Goal: Task Accomplishment & Management: Manage account settings

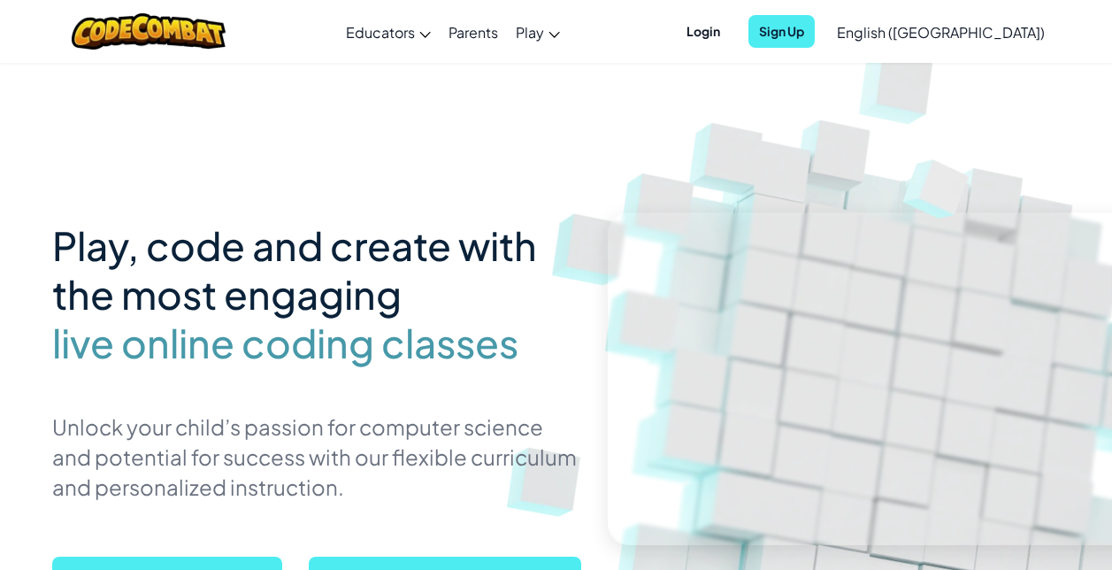
scroll to position [300, 0]
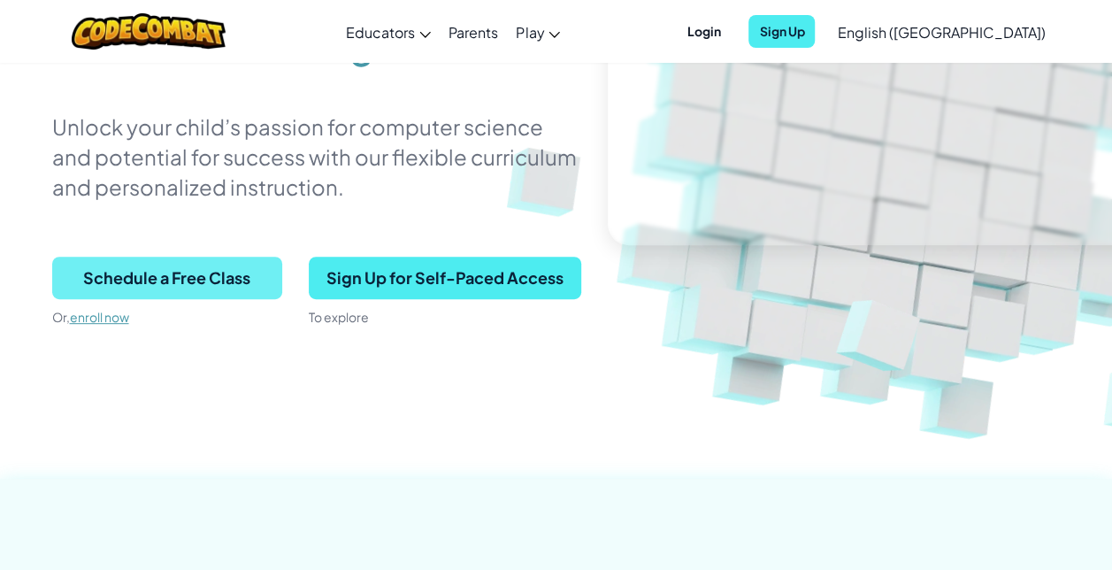
click at [206, 272] on span "Schedule a Free Class" at bounding box center [167, 277] width 230 height 42
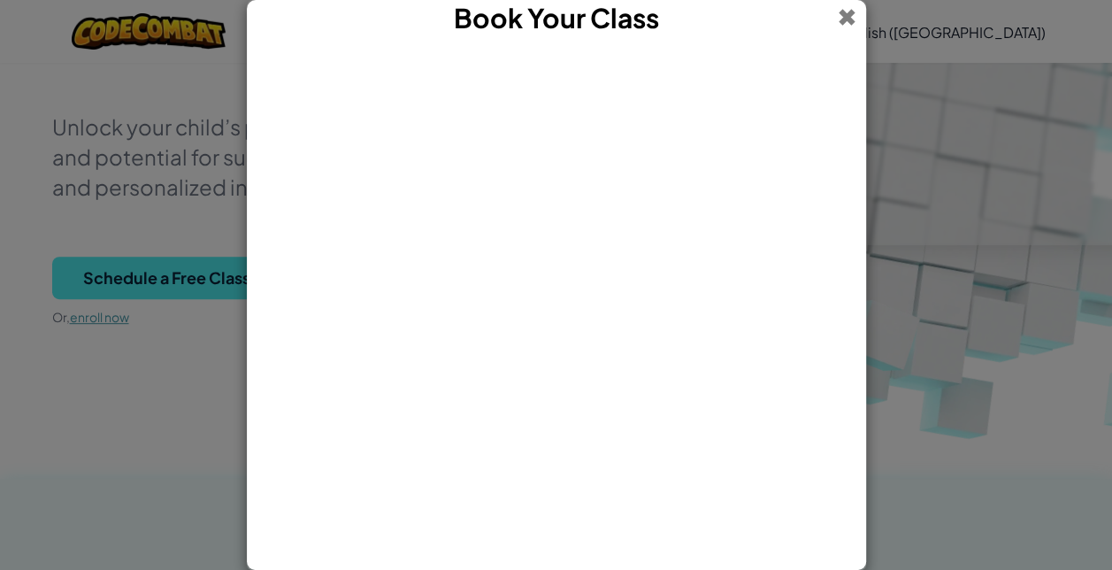
click at [846, 16] on span at bounding box center [847, 17] width 19 height 34
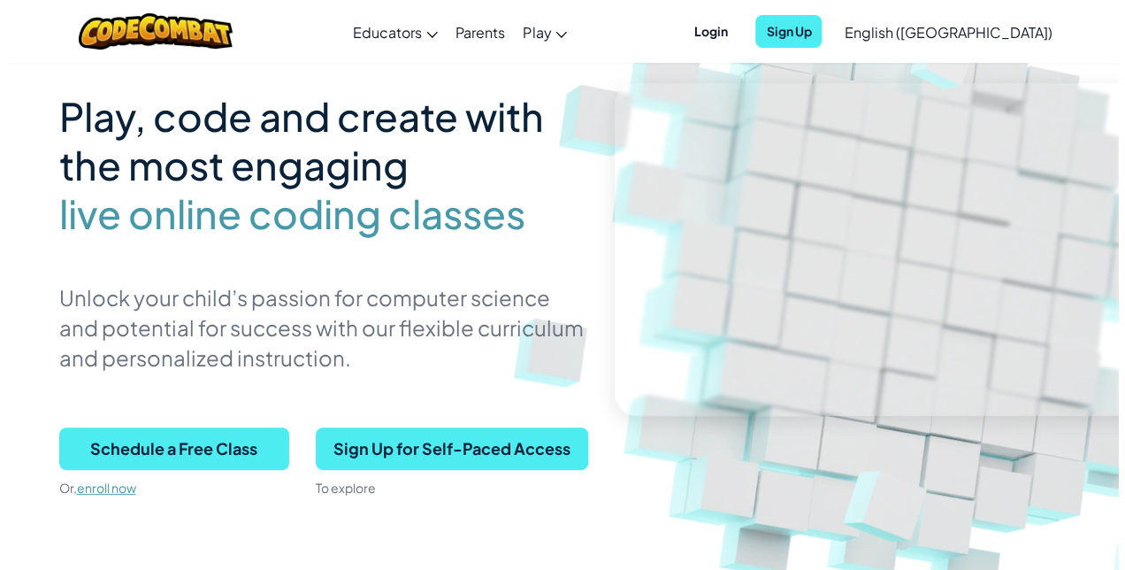
scroll to position [131, 0]
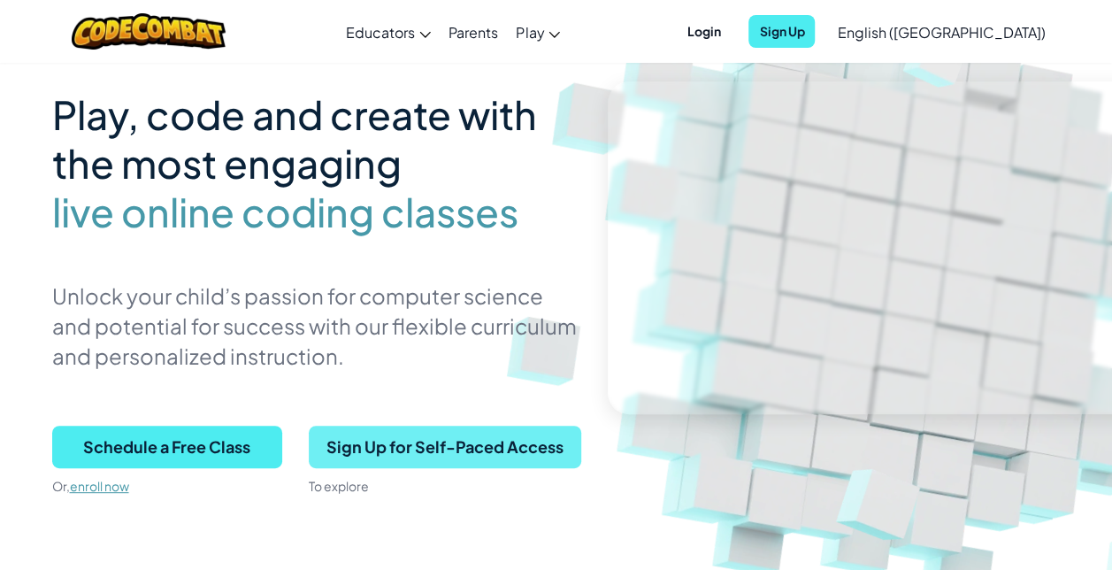
click at [464, 446] on span "Sign Up for Self-Paced Access" at bounding box center [445, 446] width 272 height 42
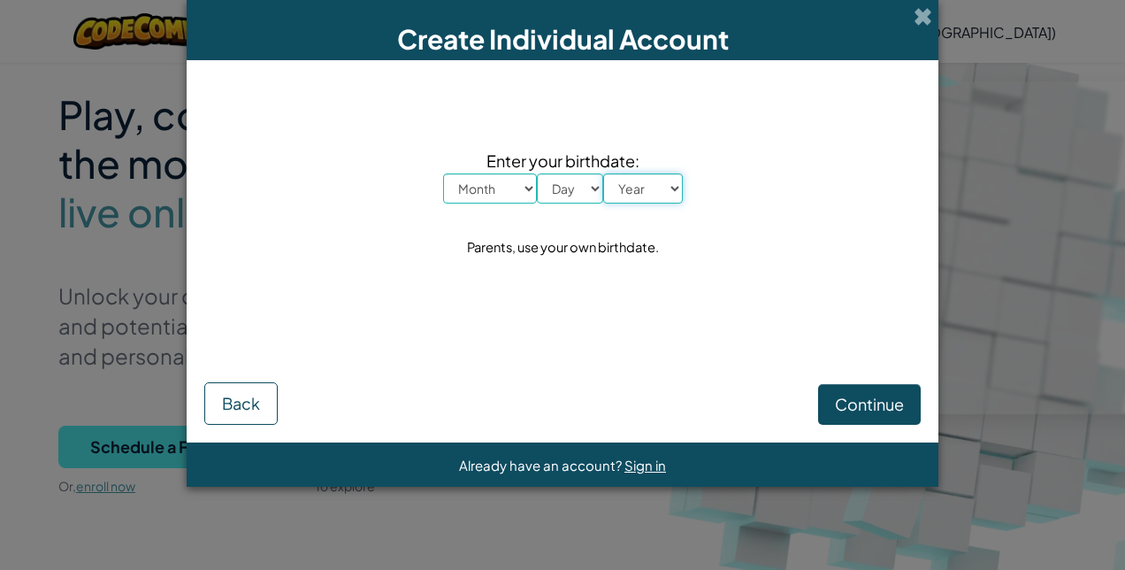
click at [619, 174] on select "Year [DATE] 2024 2023 2022 2021 2020 2019 2018 2017 2016 2015 2014 2013 2012 20…" at bounding box center [643, 188] width 80 height 30
click at [603, 173] on select "Year [DATE] 2024 2023 2022 2021 2020 2019 2018 2017 2016 2015 2014 2013 2012 20…" at bounding box center [643, 188] width 80 height 30
click at [636, 190] on select "Year [DATE] 2024 2023 2022 2021 2020 2019 2018 2017 2016 2015 2014 2013 2012 20…" at bounding box center [643, 188] width 80 height 30
drag, startPoint x: 631, startPoint y: 180, endPoint x: 635, endPoint y: 203, distance: 23.3
click at [631, 180] on select "Year [DATE] 2024 2023 2022 2021 2020 2019 2018 2017 2016 2015 2014 2013 2012 20…" at bounding box center [643, 188] width 80 height 30
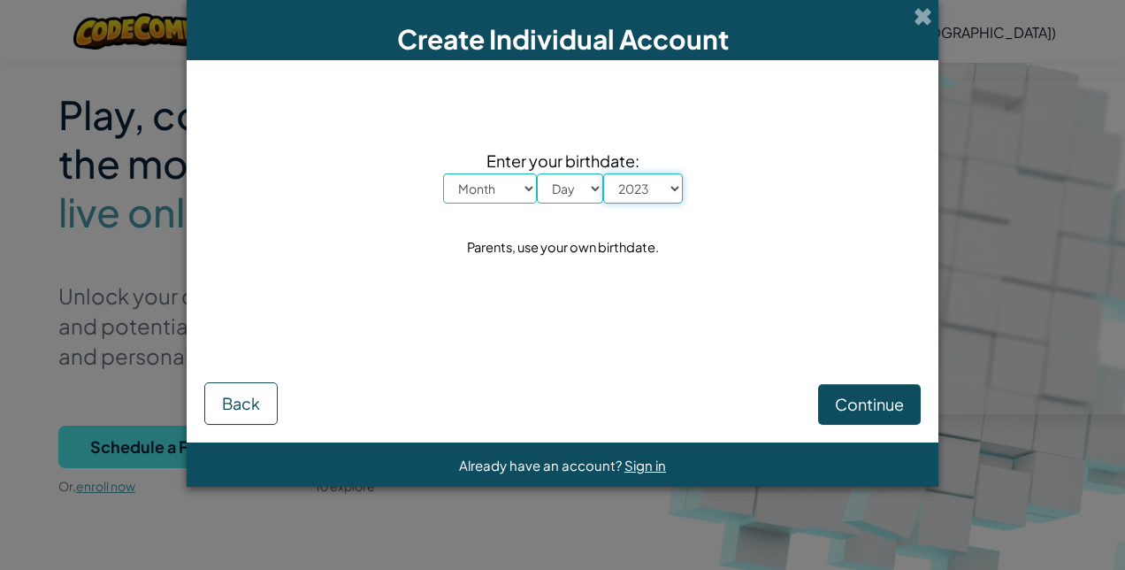
select select "2010"
click at [603, 173] on select "Year [DATE] 2024 2023 2022 2021 2020 2019 2018 2017 2016 2015 2014 2013 2012 20…" at bounding box center [643, 188] width 80 height 30
click at [557, 189] on select "Day 1 2 3 4 5 6 7 8 9 10 11 12 13 14 15 16 17 18 19 20 21 22 23 24 25 26 27 28 …" at bounding box center [570, 188] width 66 height 30
select select "3"
click at [537, 173] on select "Day 1 2 3 4 5 6 7 8 9 10 11 12 13 14 15 16 17 18 19 20 21 22 23 24 25 26 27 28 …" at bounding box center [570, 188] width 66 height 30
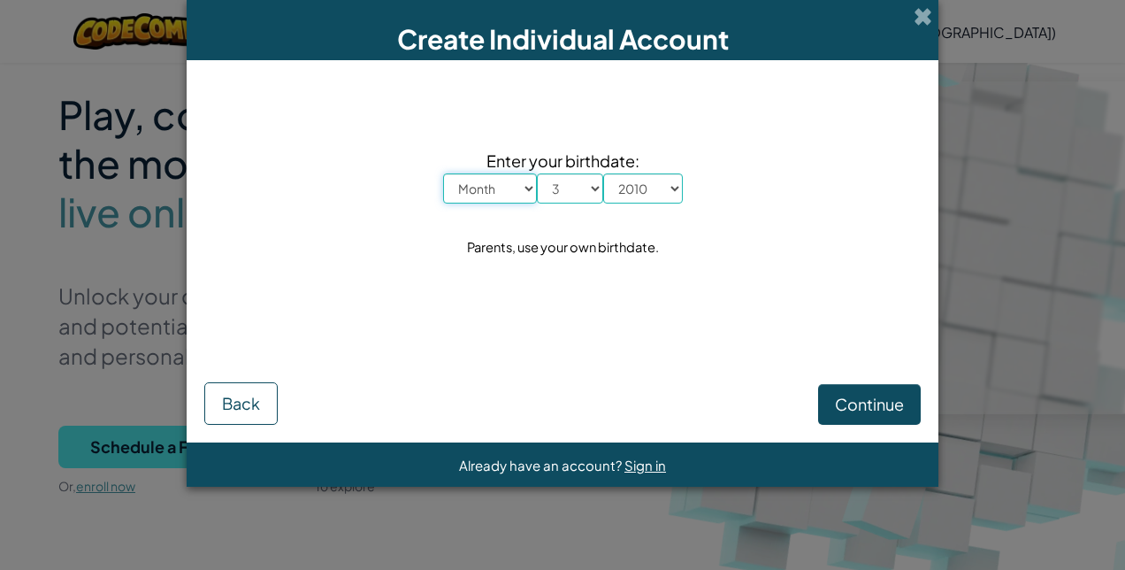
click at [474, 188] on select "Month January February March April May June July August September October Novem…" at bounding box center [490, 188] width 94 height 30
select select "2"
click at [443, 173] on select "Month January February March April May June July August September October Novem…" at bounding box center [490, 188] width 94 height 30
click at [854, 406] on span "Continue" at bounding box center [869, 404] width 69 height 20
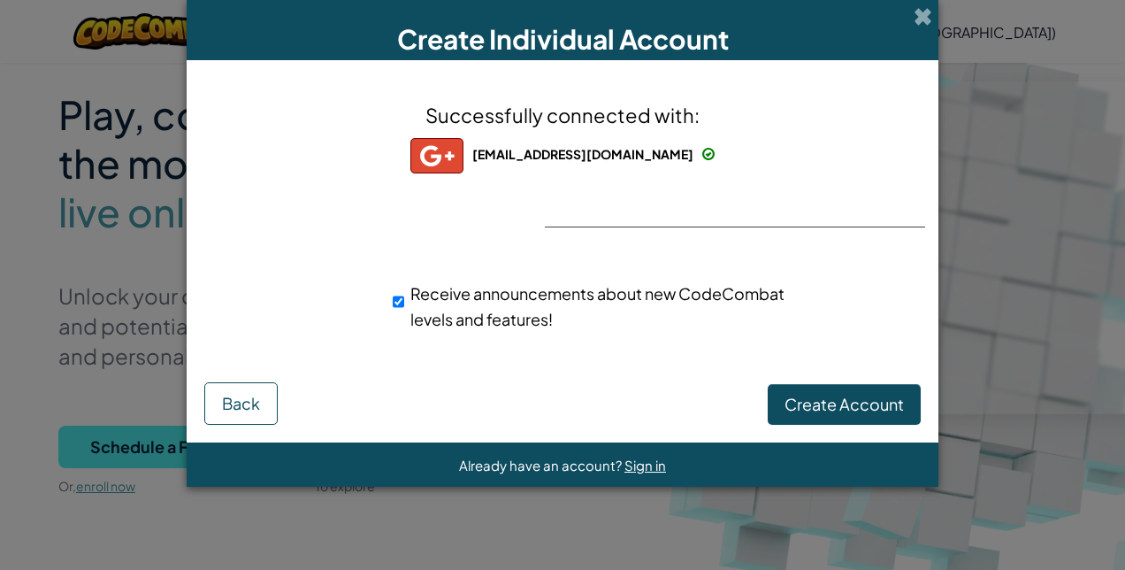
click at [865, 405] on span "Create Account" at bounding box center [843, 404] width 119 height 20
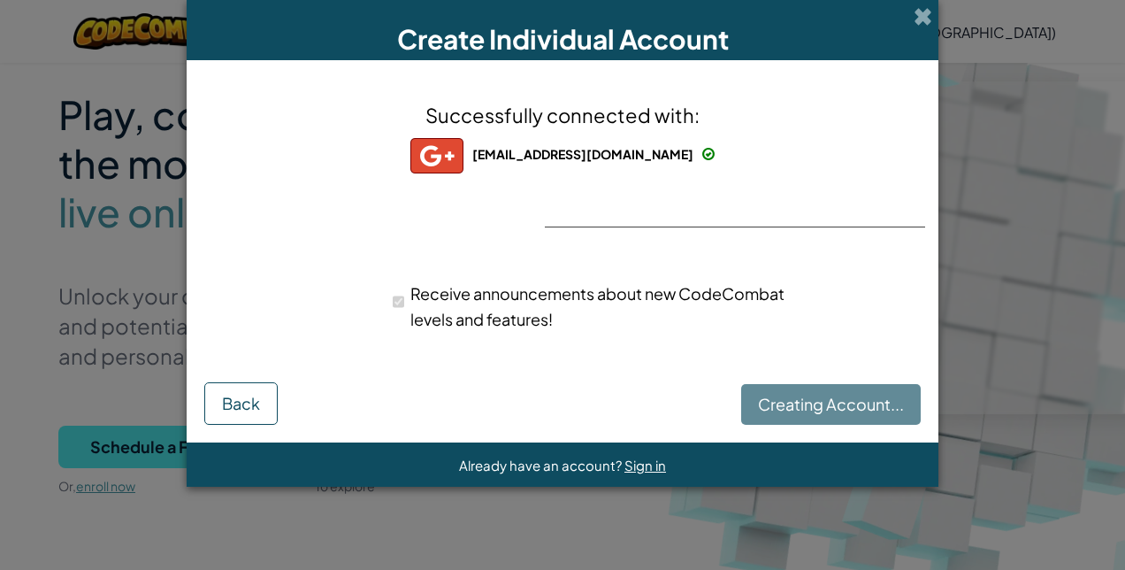
click at [389, 292] on div "Receive announcements about new CodeCombat levels and features!" at bounding box center [593, 306] width 428 height 69
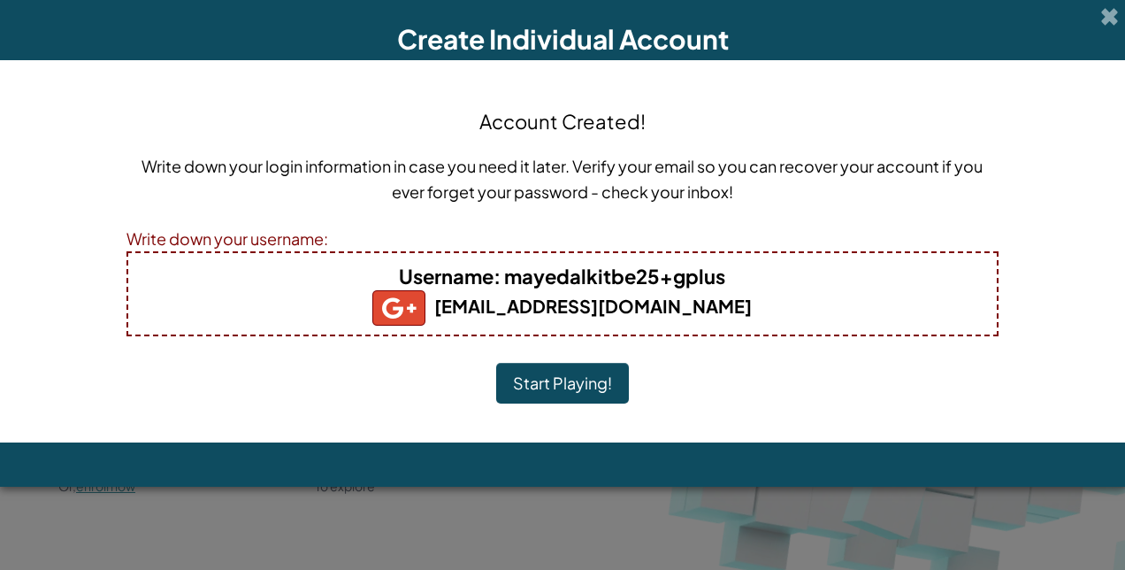
click at [584, 393] on button "Start Playing!" at bounding box center [562, 383] width 133 height 41
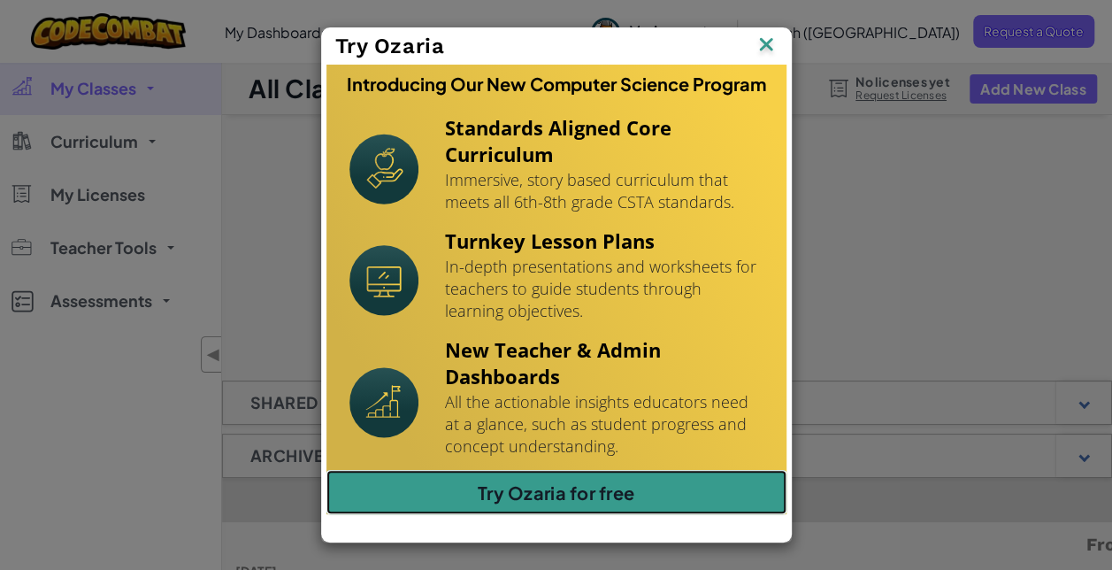
scroll to position [131, 0]
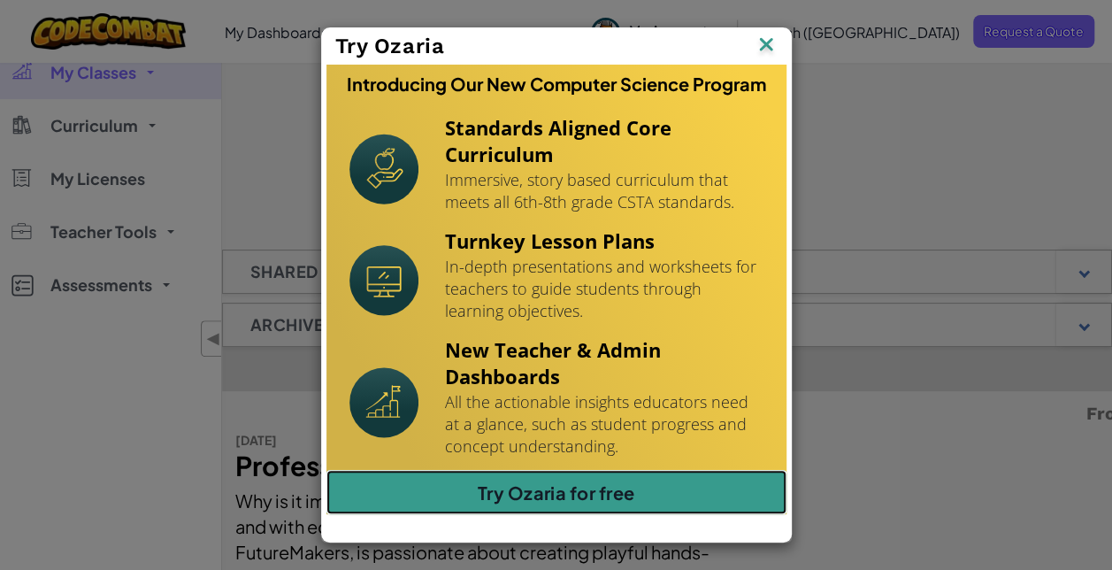
click at [621, 477] on link "Try Ozaria for free" at bounding box center [556, 492] width 460 height 44
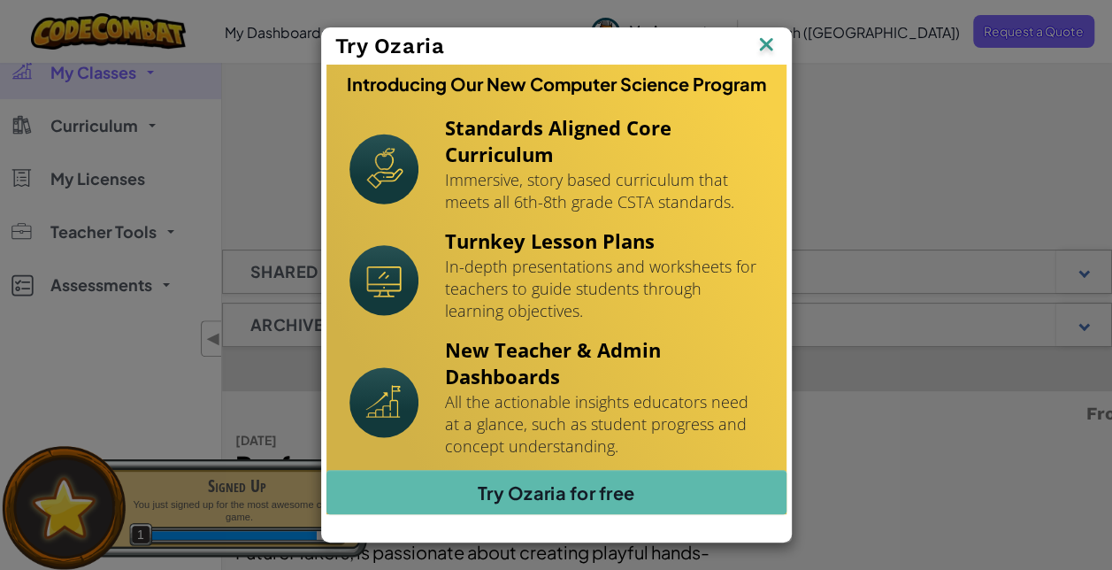
click at [769, 42] on img at bounding box center [765, 46] width 23 height 27
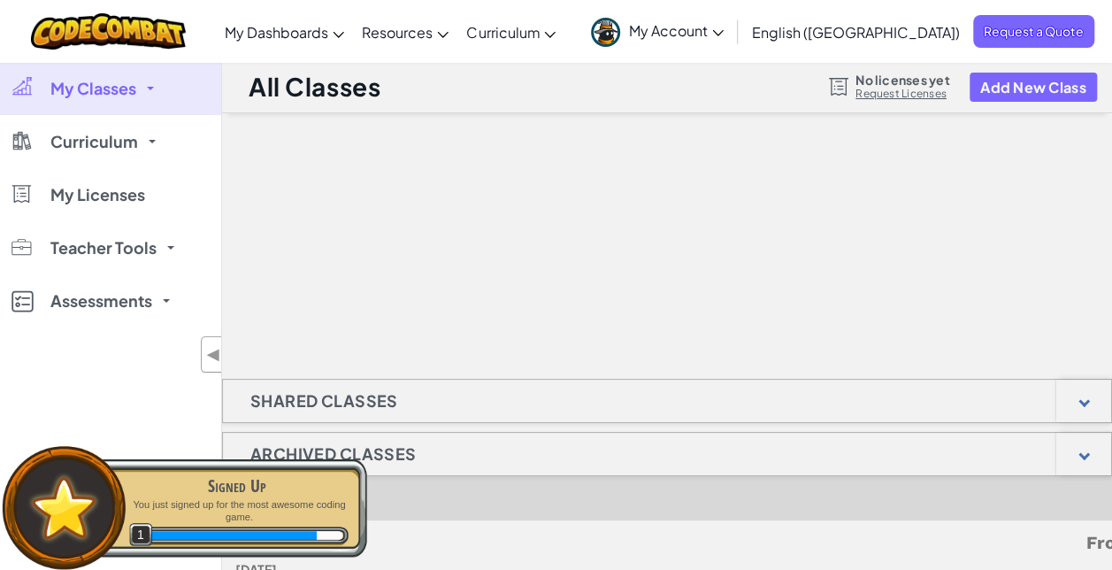
scroll to position [0, 0]
click at [370, 398] on h1 "Shared Classes" at bounding box center [324, 402] width 203 height 44
click at [183, 341] on div "My Classes All Classes Curriculum CodeCombat Junior CodeCombat Classroom Ozaria…" at bounding box center [110, 347] width 221 height 570
click at [198, 345] on div "My Classes All Classes Curriculum CodeCombat Junior CodeCombat Classroom Ozaria…" at bounding box center [110, 347] width 221 height 570
click at [1080, 386] on div at bounding box center [1083, 402] width 55 height 42
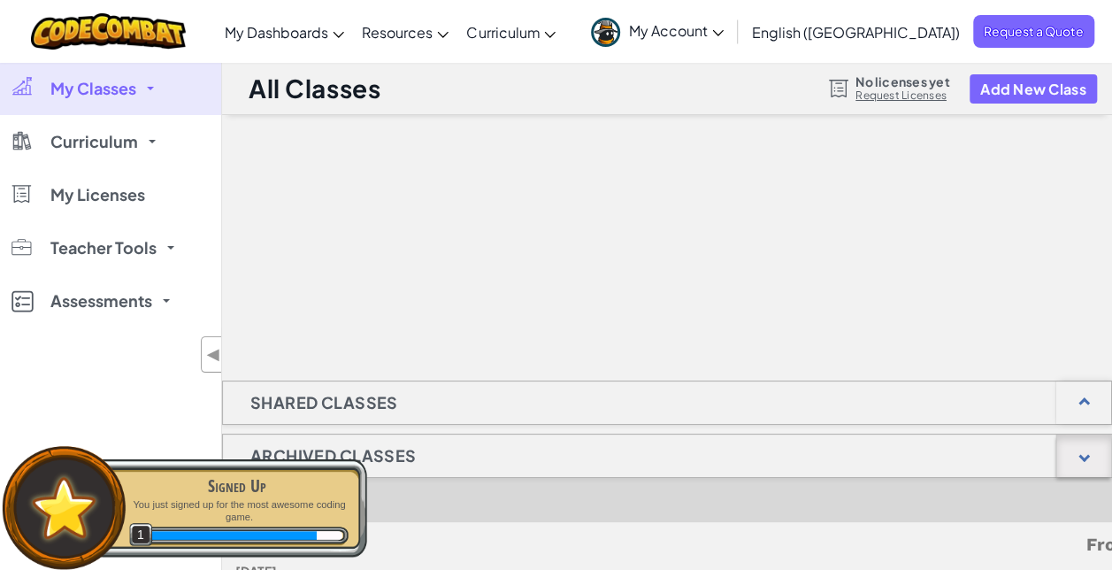
click at [1106, 463] on div at bounding box center [1083, 455] width 55 height 42
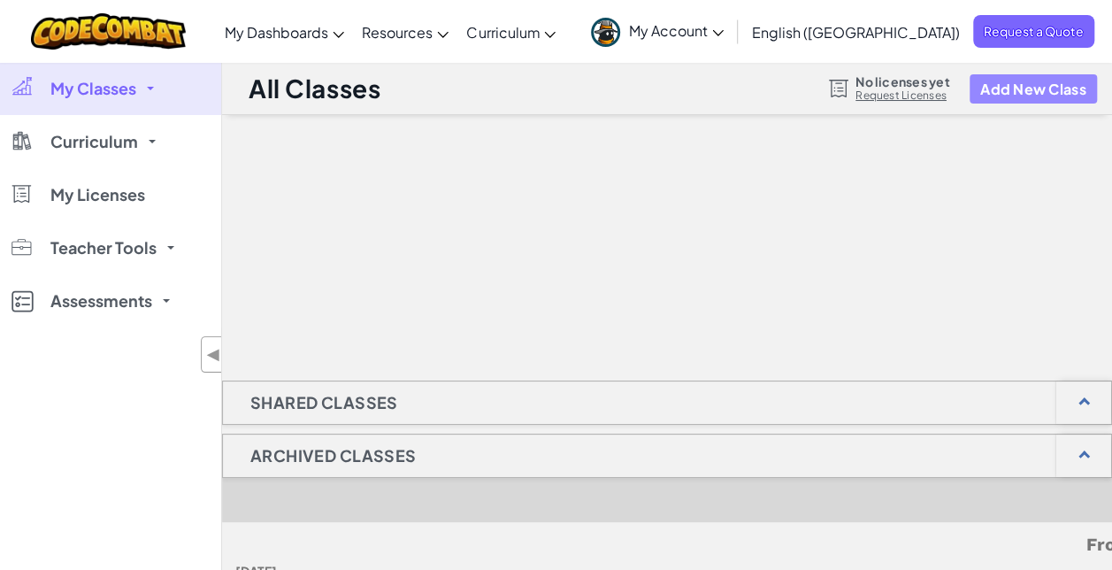
click at [1021, 96] on button "Add New Class" at bounding box center [1032, 88] width 127 height 29
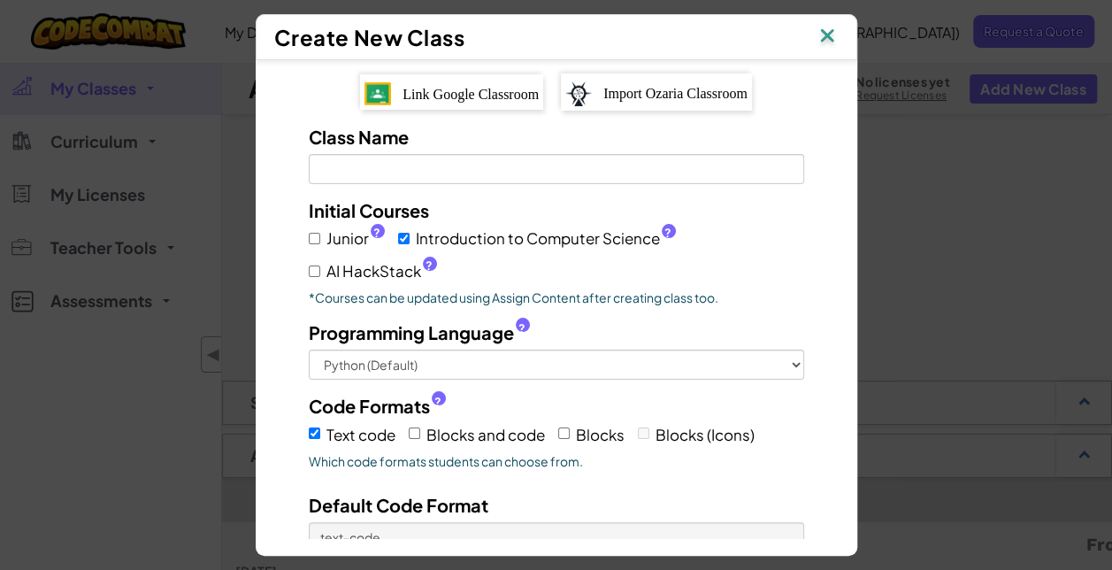
scroll to position [139, 0]
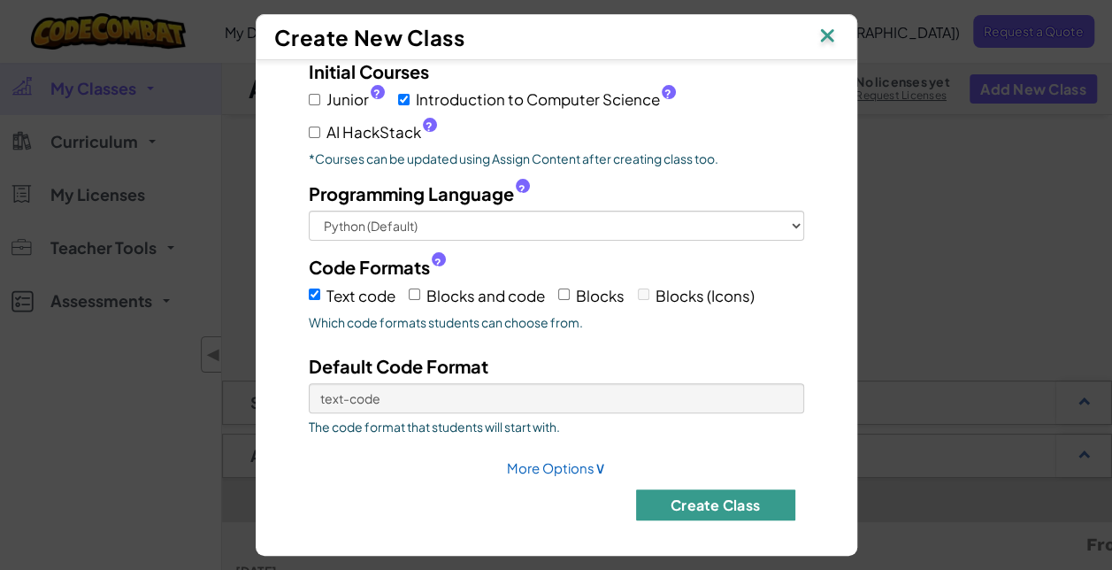
click at [677, 489] on button "Create Class" at bounding box center [715, 504] width 159 height 31
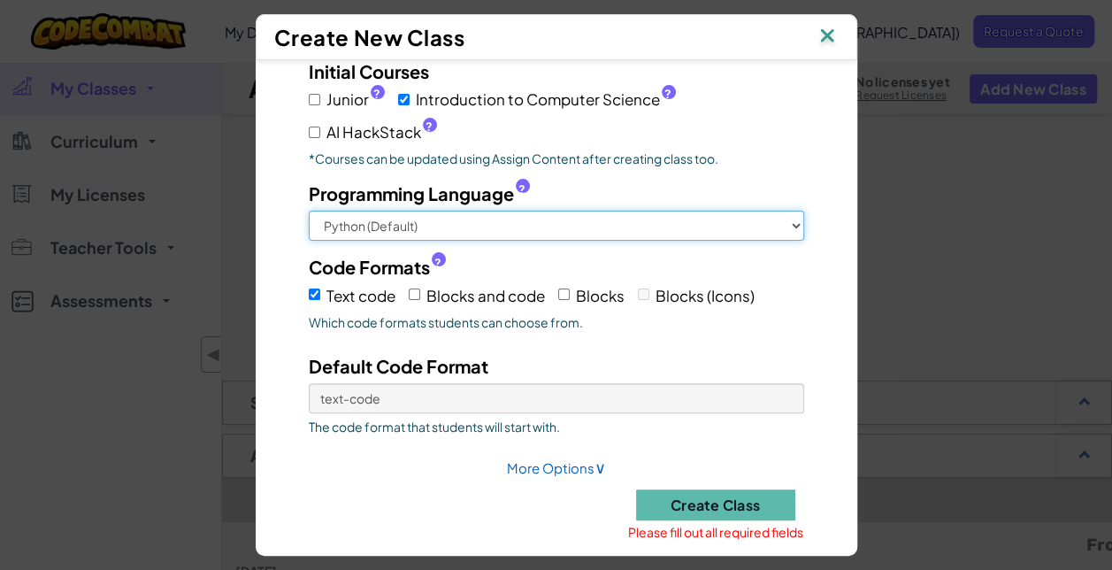
click at [402, 210] on select "Python (Default) JavaScript C++ Java (Experimental)" at bounding box center [556, 225] width 495 height 30
click at [309, 210] on select "Python (Default) JavaScript C++ Java (Experimental)" at bounding box center [556, 225] width 495 height 30
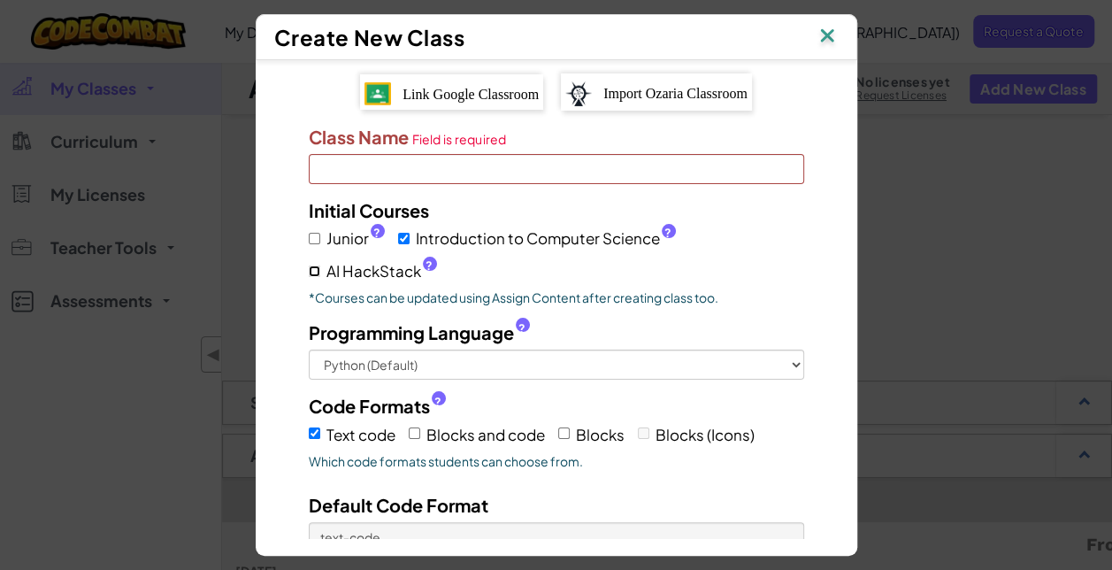
click at [309, 269] on input "AI HackStack ?" at bounding box center [314, 270] width 11 height 11
checkbox input "true"
click at [309, 241] on label "Junior ?" at bounding box center [347, 239] width 76 height 26
click at [309, 241] on input "Junior ?" at bounding box center [314, 238] width 11 height 11
checkbox input "true"
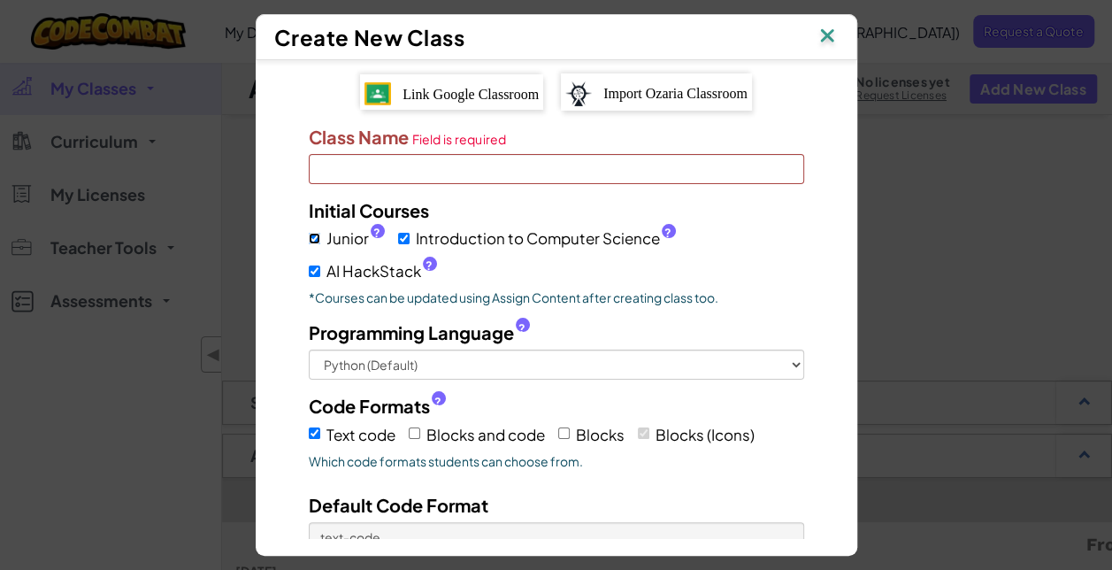
checkbox input "true"
click at [471, 142] on span "Field is required" at bounding box center [459, 139] width 95 height 14
click at [471, 154] on input "Class Name Field is required" at bounding box center [556, 169] width 495 height 30
click at [421, 180] on input "Class Name Field is required" at bounding box center [556, 169] width 495 height 30
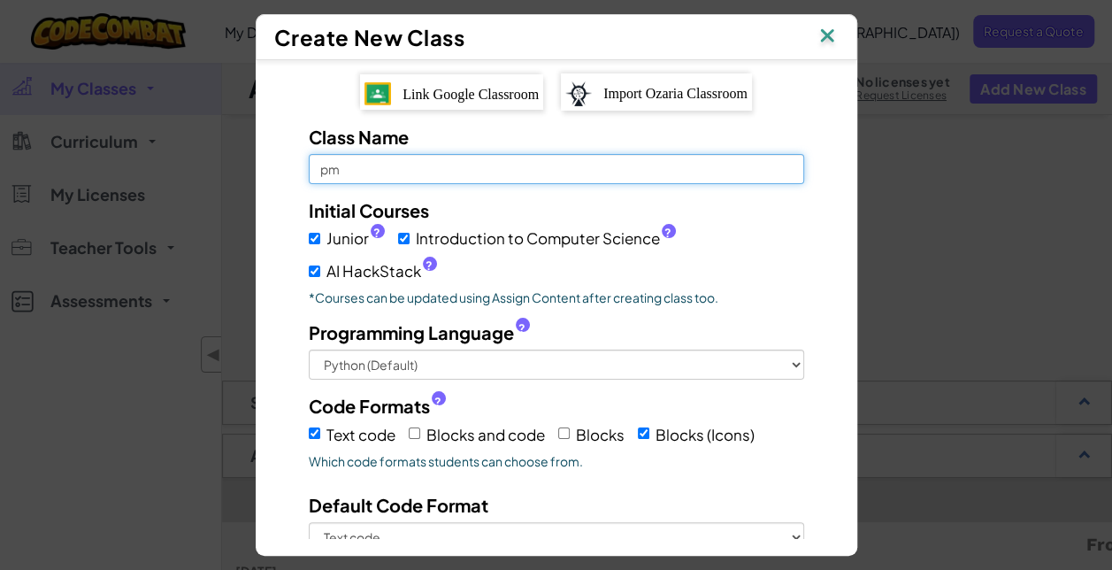
type input "p"
type input "mayed12G1"
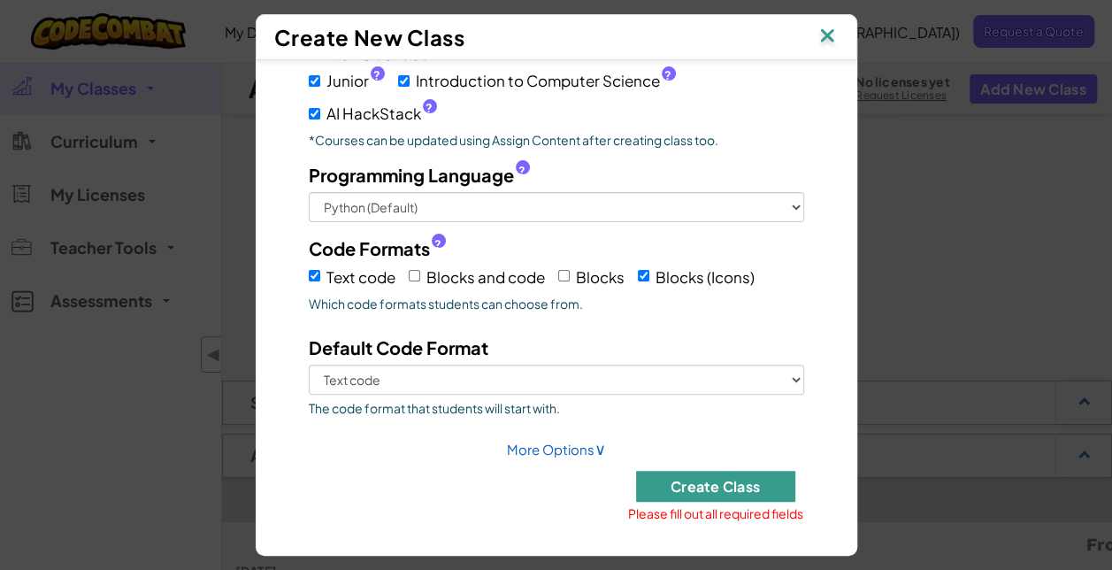
click at [654, 472] on button "Create Class" at bounding box center [715, 486] width 159 height 31
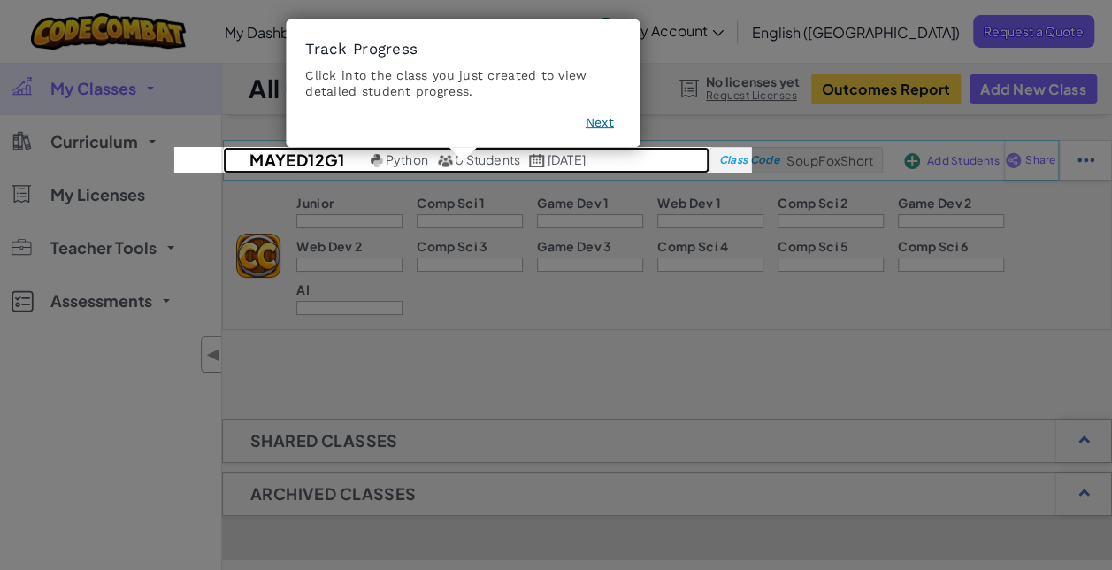
drag, startPoint x: 683, startPoint y: 473, endPoint x: 494, endPoint y: 161, distance: 365.1
click at [529, 161] on img at bounding box center [537, 160] width 16 height 13
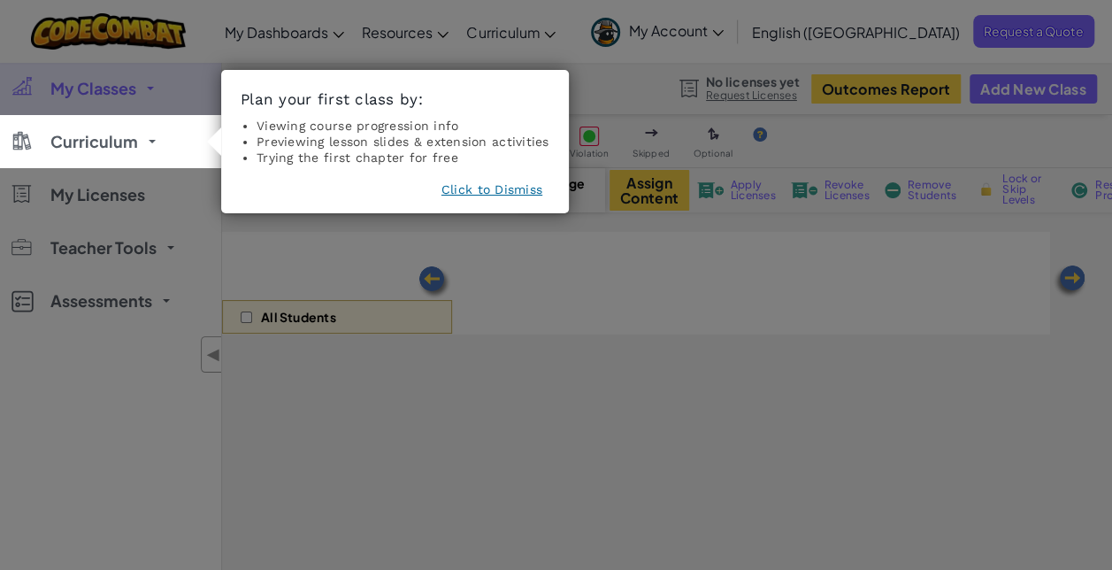
click at [466, 185] on button "Click to Dismiss" at bounding box center [491, 189] width 101 height 18
select select "560f1a9f22961295f9427742"
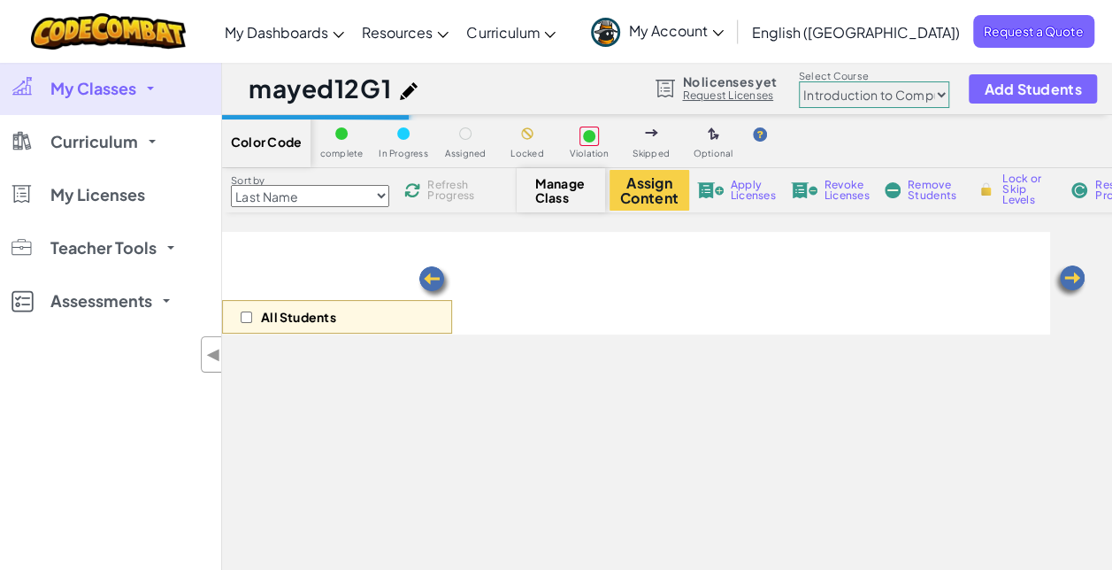
scroll to position [59, 0]
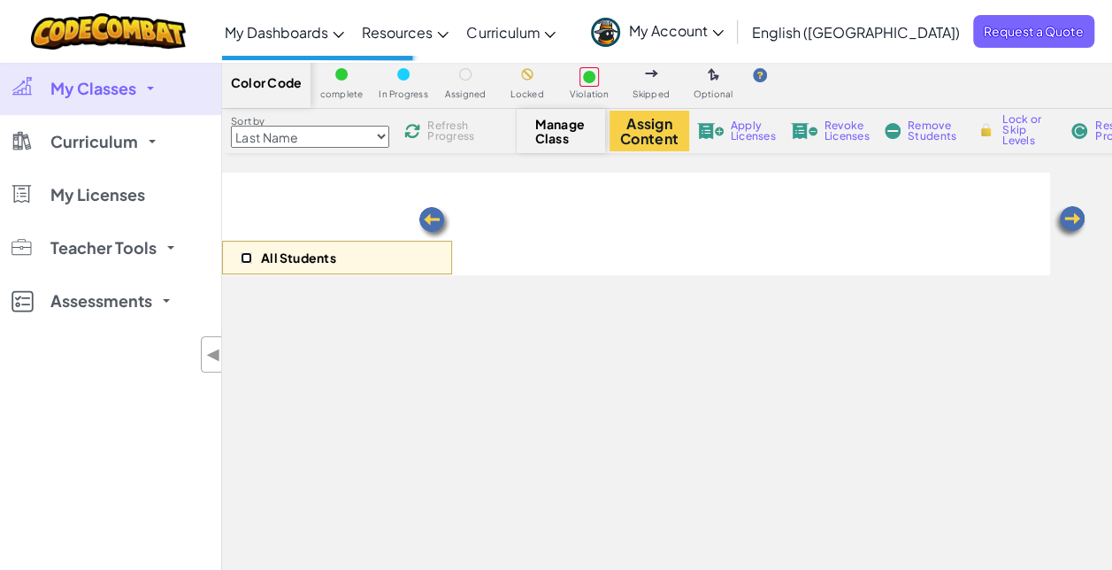
click at [241, 257] on input "checkbox" at bounding box center [246, 257] width 11 height 11
checkbox input "true"
click at [425, 221] on img at bounding box center [434, 222] width 35 height 35
click at [555, 224] on div "All Students" at bounding box center [636, 223] width 828 height 103
click at [336, 78] on div at bounding box center [341, 74] width 12 height 12
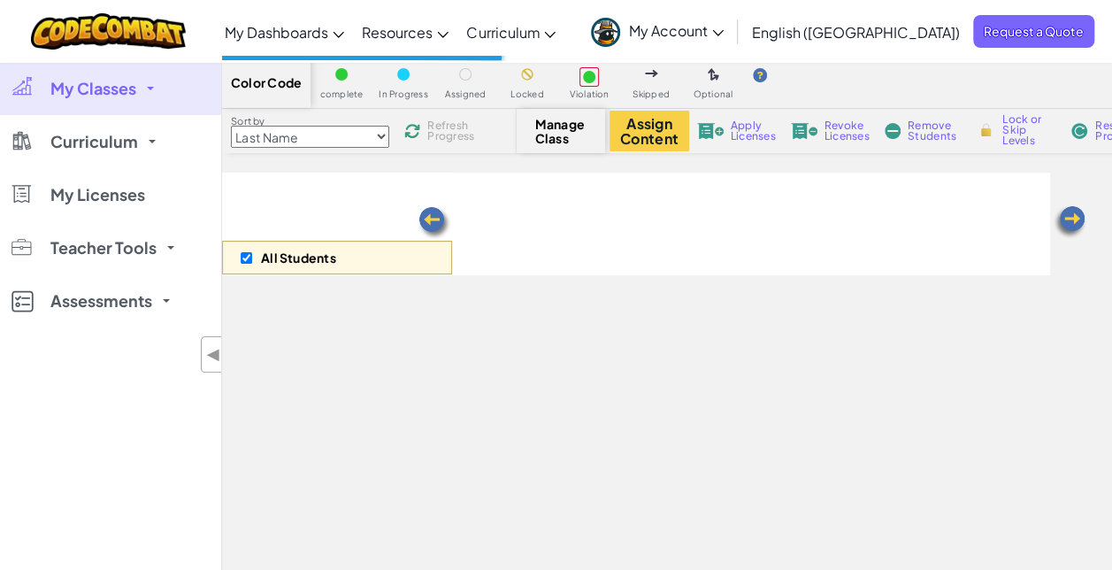
click at [1074, 220] on img at bounding box center [1069, 221] width 35 height 35
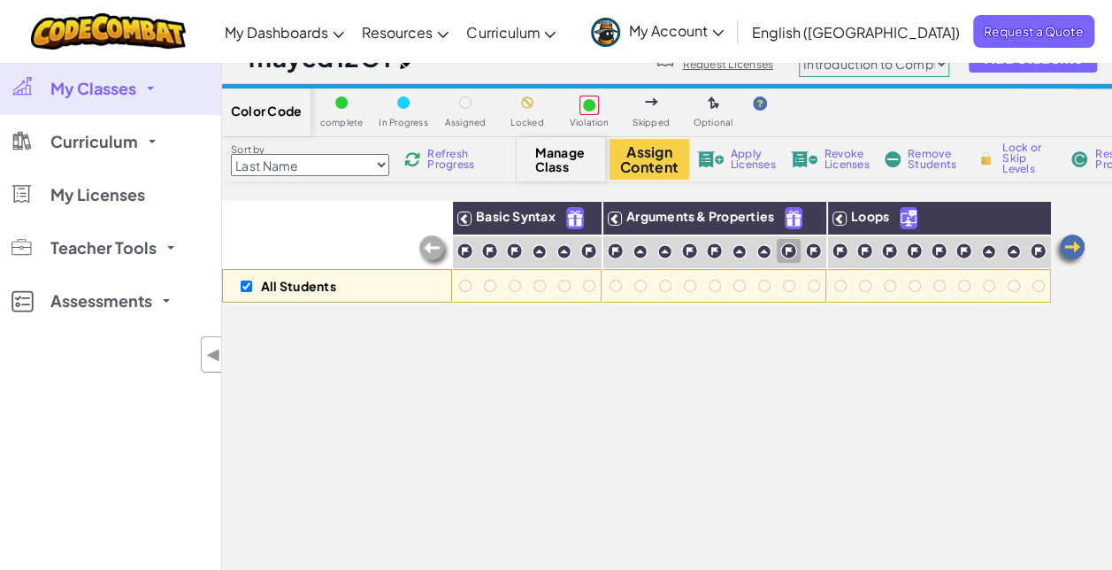
scroll to position [0, 0]
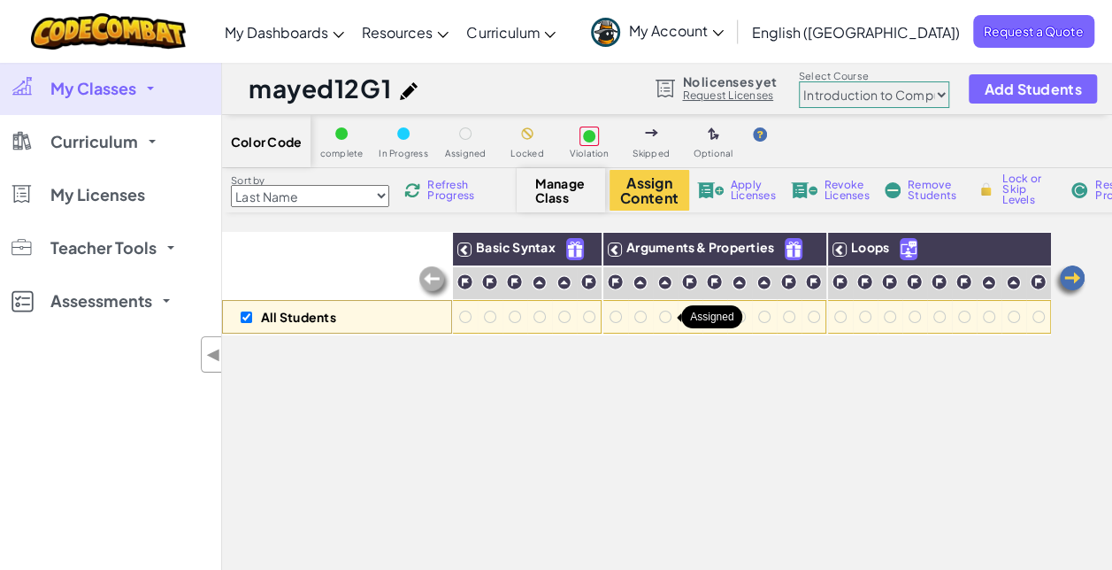
click at [656, 323] on div at bounding box center [664, 316] width 19 height 19
click at [634, 318] on div at bounding box center [640, 316] width 12 height 12
click at [610, 319] on div at bounding box center [615, 316] width 12 height 12
click at [589, 191] on div "Manage Class" at bounding box center [561, 190] width 88 height 44
click at [453, 187] on span "Refresh Progress" at bounding box center [454, 190] width 55 height 21
